Goal: Task Accomplishment & Management: Use online tool/utility

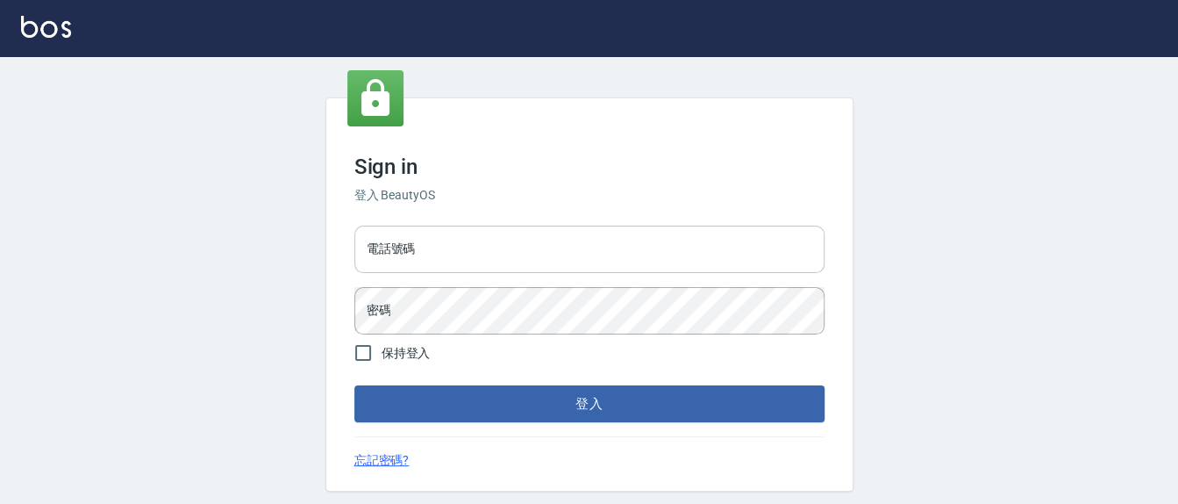
click at [453, 240] on input "電話號碼" at bounding box center [589, 248] width 470 height 47
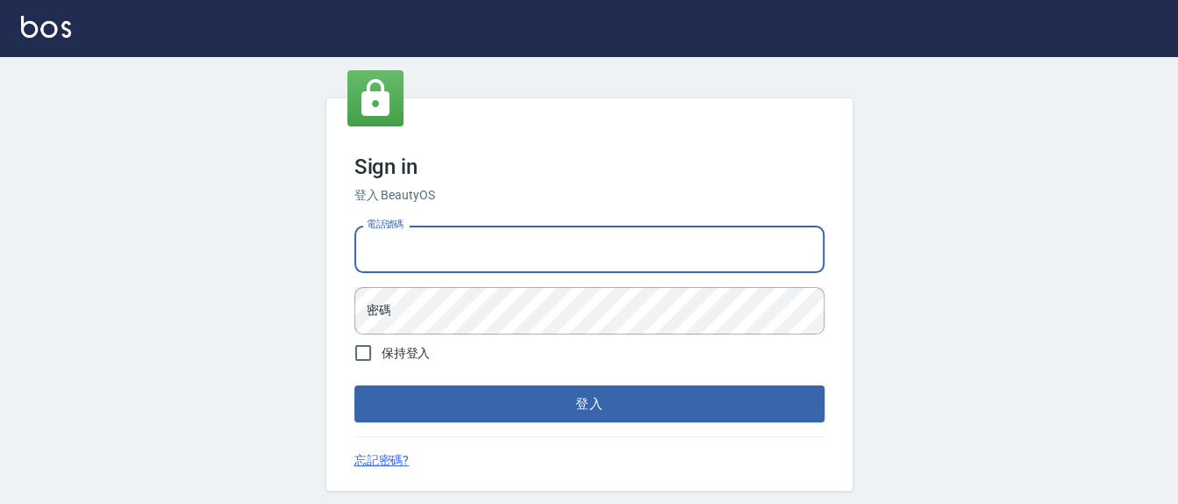
type input "24255330"
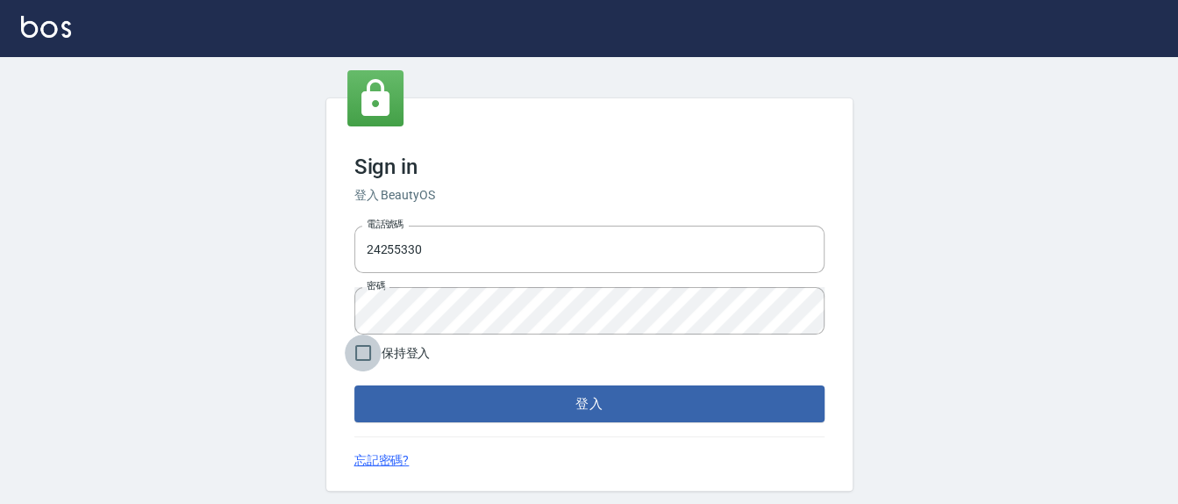
click at [366, 353] on input "保持登入" at bounding box center [363, 352] width 37 height 37
checkbox input "true"
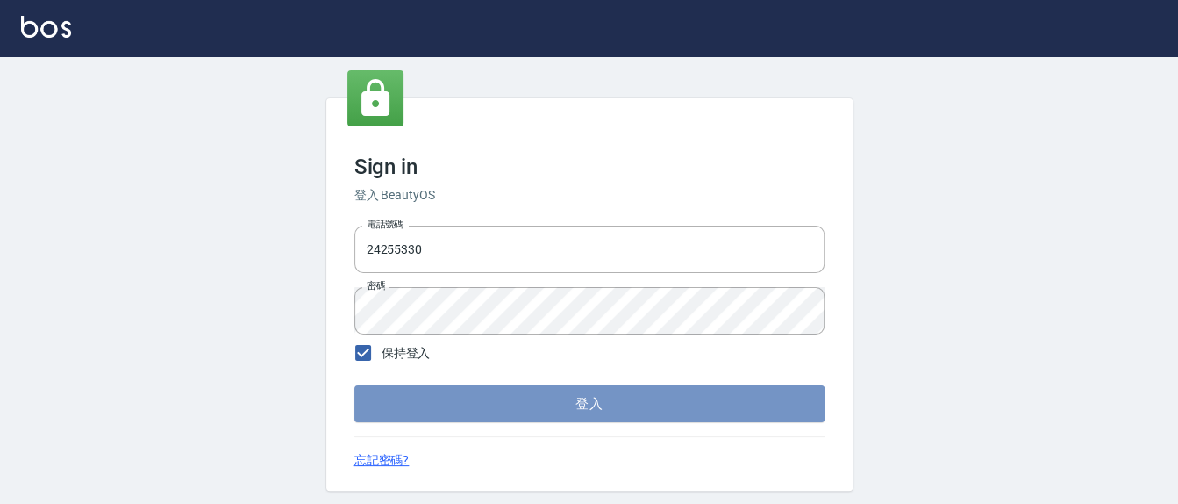
click at [463, 403] on button "登入" at bounding box center [589, 403] width 470 height 37
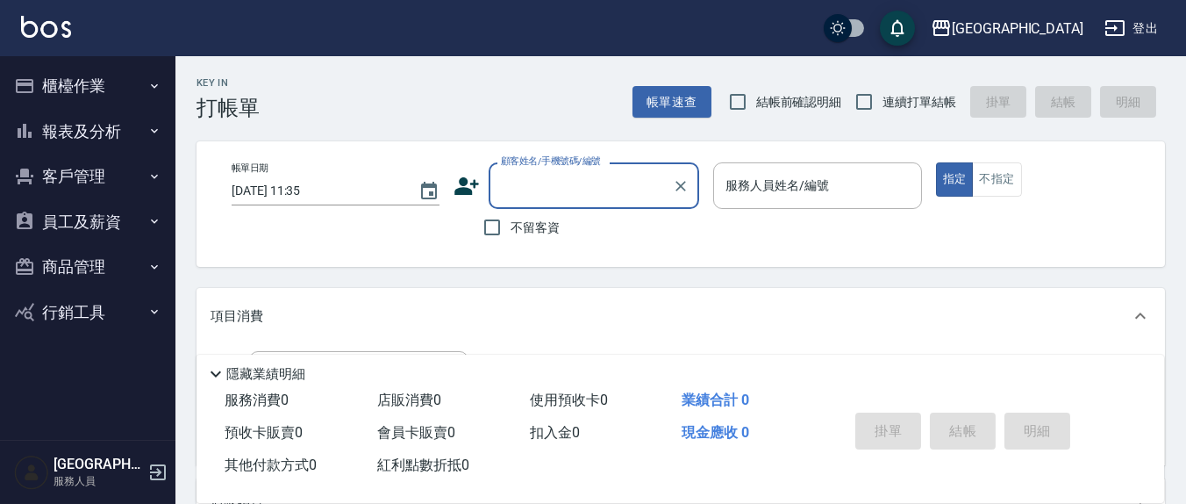
click at [72, 75] on button "櫃檯作業" at bounding box center [87, 86] width 161 height 46
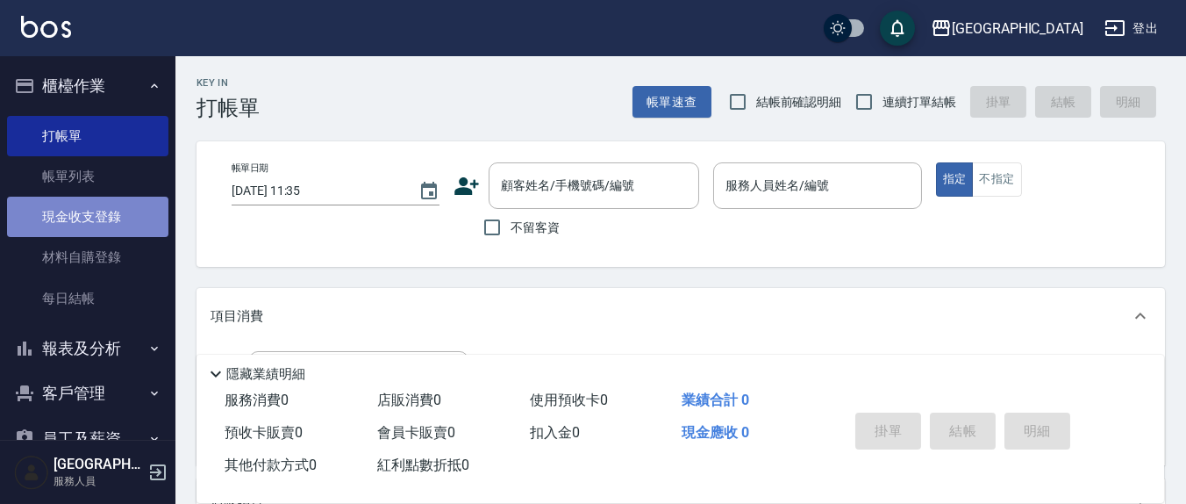
click at [125, 224] on link "現金收支登錄" at bounding box center [87, 217] width 161 height 40
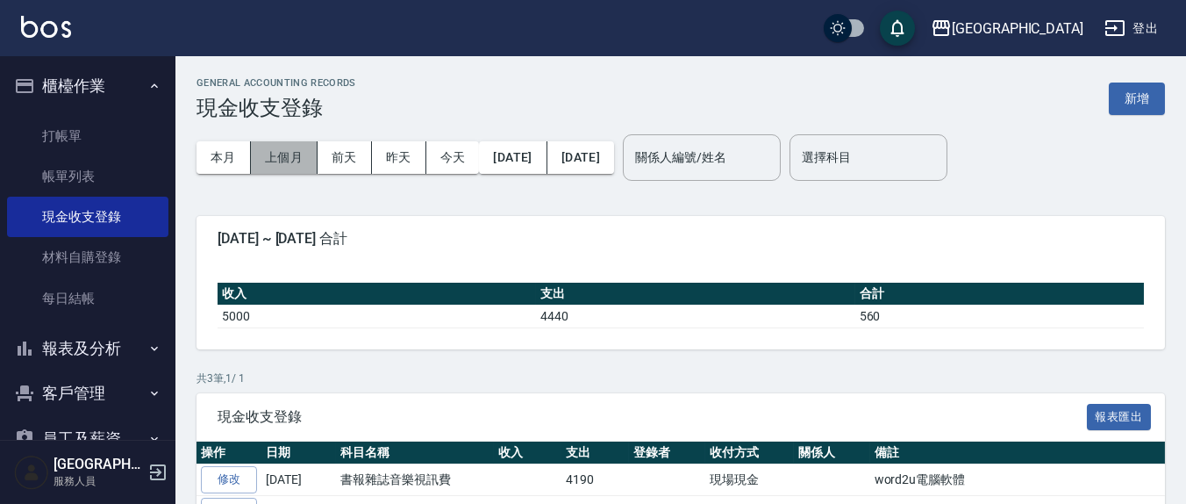
click at [283, 154] on button "上個月" at bounding box center [284, 157] width 67 height 32
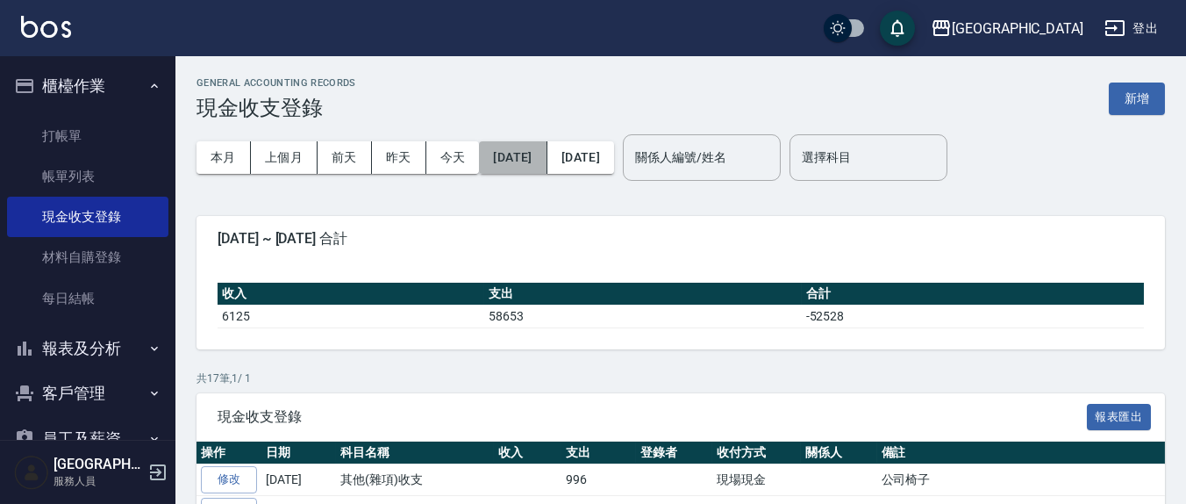
click at [542, 154] on button "[DATE]" at bounding box center [513, 157] width 68 height 32
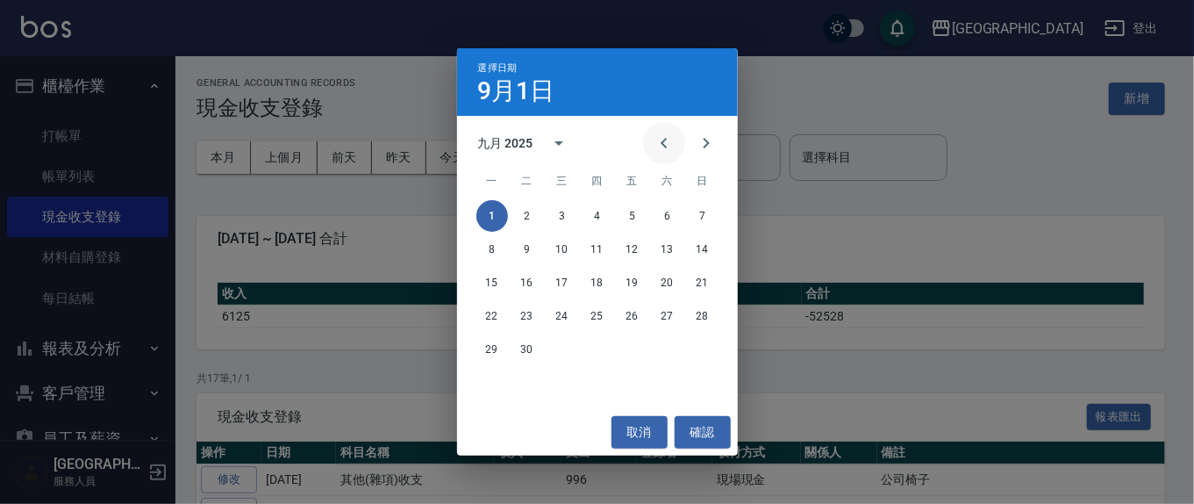
click at [663, 146] on icon "Previous month" at bounding box center [664, 143] width 6 height 11
click at [722, 426] on button "確認" at bounding box center [703, 432] width 56 height 32
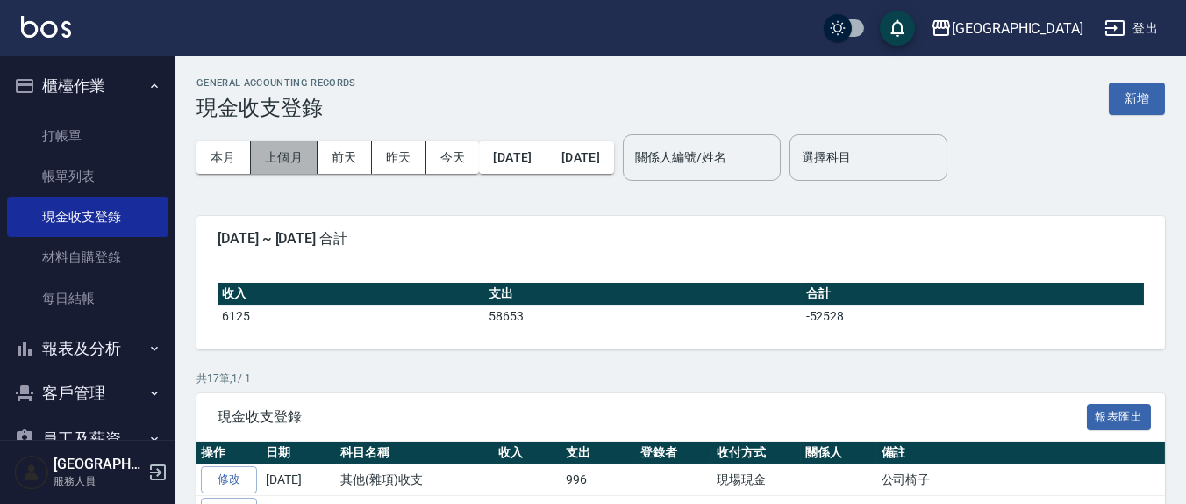
click at [283, 145] on button "上個月" at bounding box center [284, 157] width 67 height 32
click at [279, 154] on button "上個月" at bounding box center [284, 157] width 67 height 32
click at [547, 164] on button "[DATE]" at bounding box center [513, 157] width 68 height 32
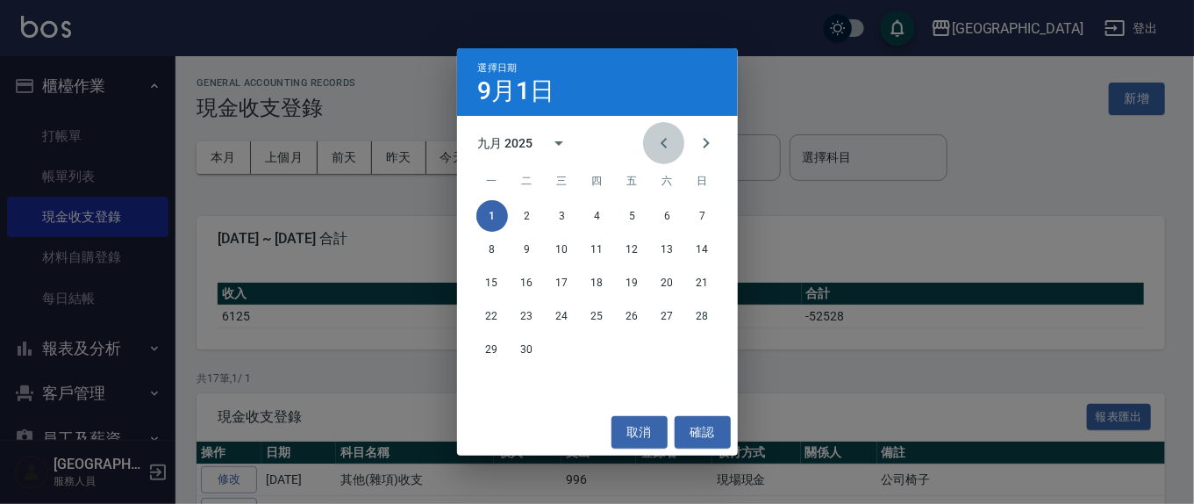
click at [662, 142] on icon "Previous month" at bounding box center [664, 143] width 6 height 11
click at [631, 218] on button "1" at bounding box center [633, 216] width 32 height 32
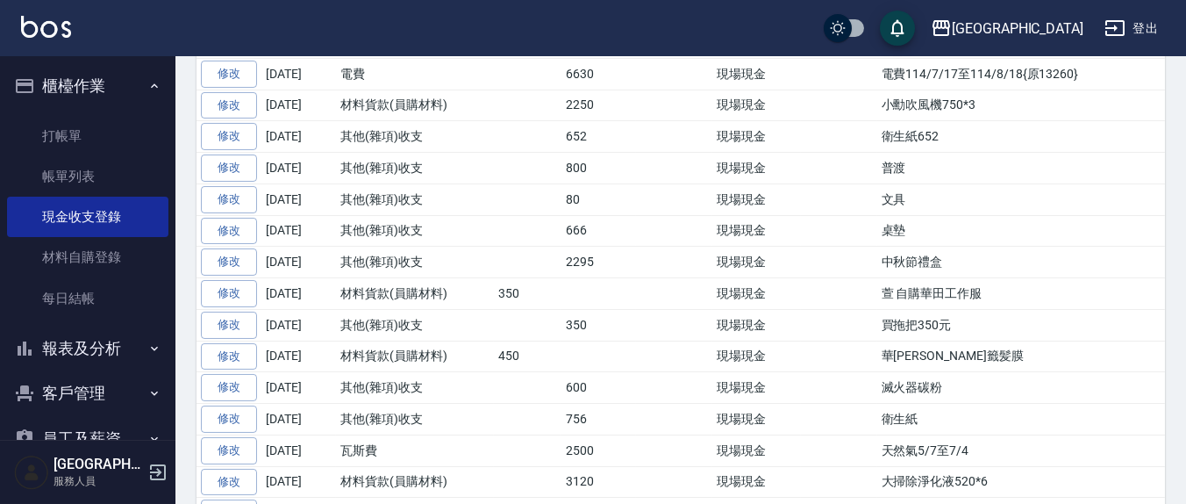
scroll to position [931, 0]
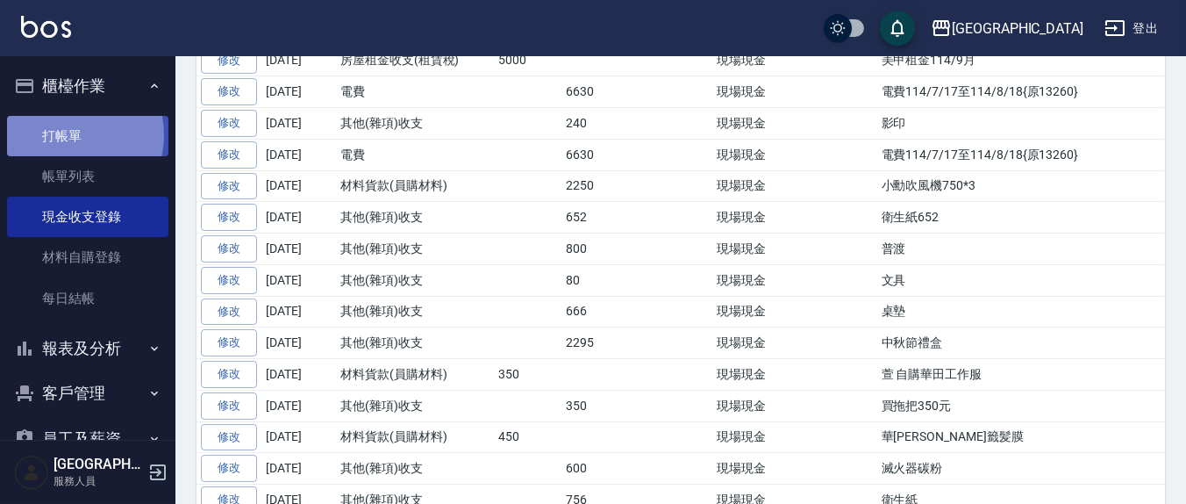
click at [65, 134] on link "打帳單" at bounding box center [87, 136] width 161 height 40
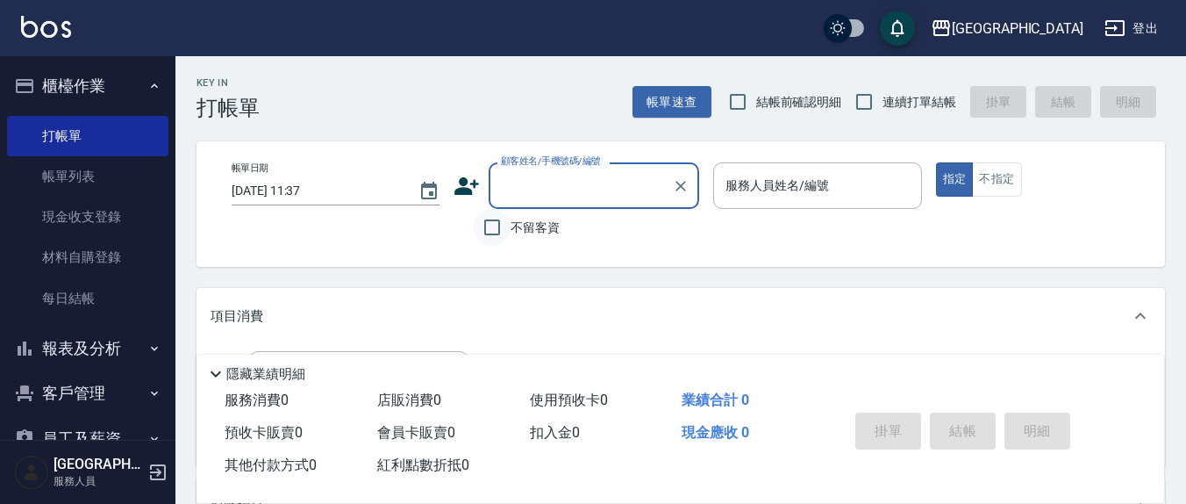
click at [479, 232] on input "不留客資" at bounding box center [492, 227] width 37 height 37
checkbox input "true"
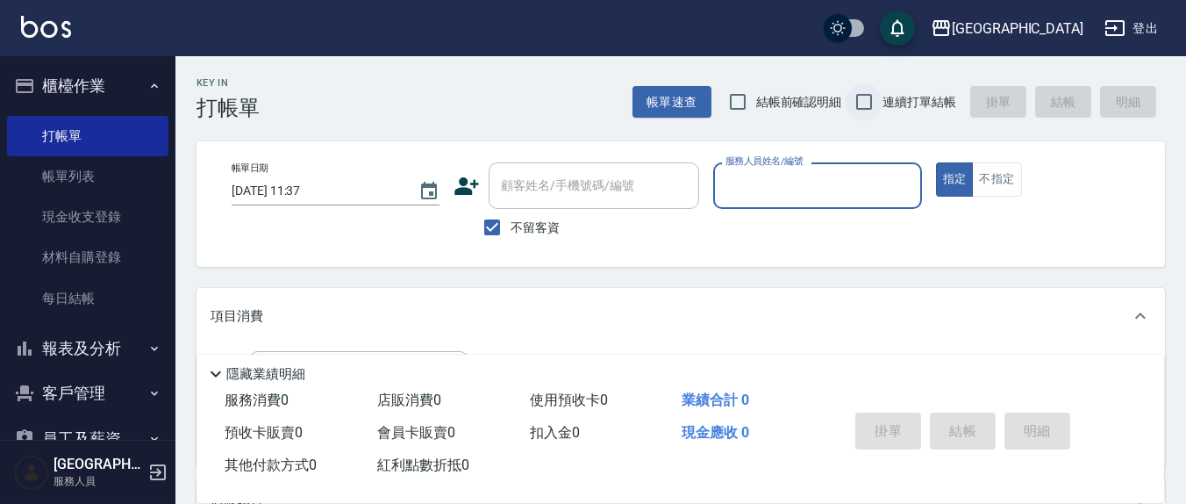
click at [867, 106] on input "連續打單結帳" at bounding box center [864, 101] width 37 height 37
checkbox input "true"
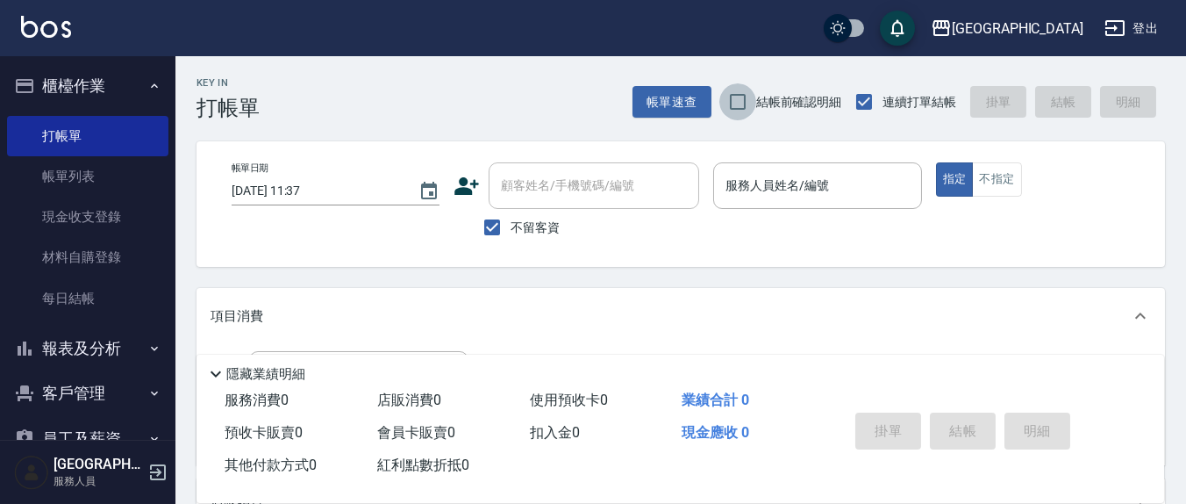
click at [733, 106] on input "結帳前確認明細" at bounding box center [737, 101] width 37 height 37
checkbox input "true"
